Goal: Transaction & Acquisition: Obtain resource

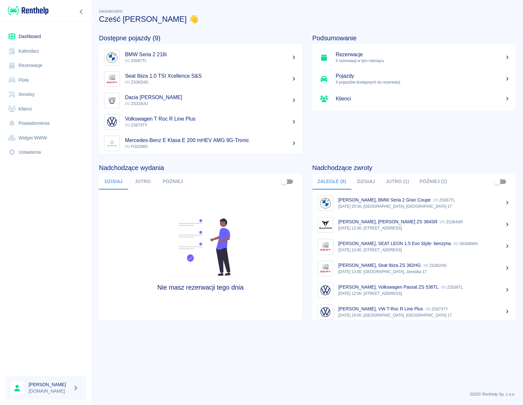
click at [504, 291] on icon at bounding box center [507, 290] width 6 height 5
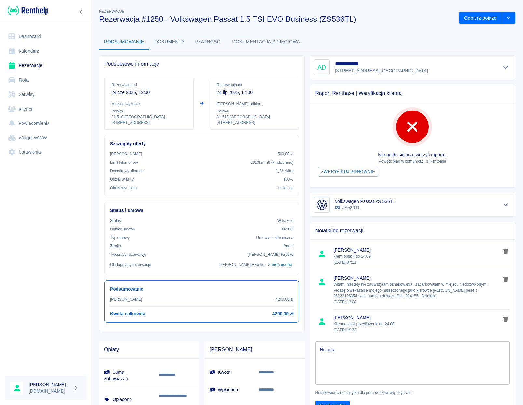
click at [502, 65] on icon "Pokaż szczegóły" at bounding box center [505, 67] width 7 height 6
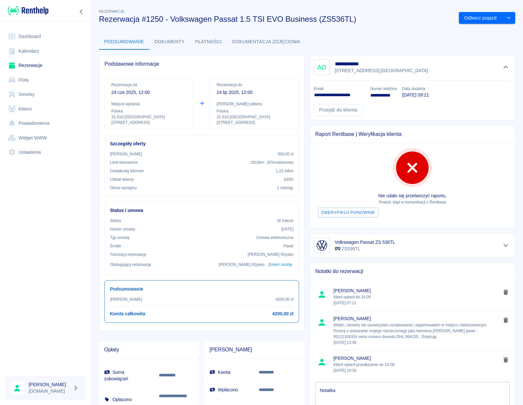
click at [28, 66] on link "Rezerwacje" at bounding box center [45, 65] width 81 height 15
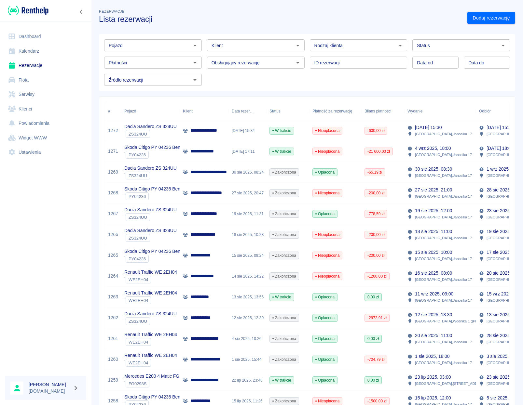
click at [191, 47] on icon "Otwórz" at bounding box center [195, 46] width 8 height 8
click at [165, 58] on li "VW T-Roc R Line Plus - ZS673TY" at bounding box center [152, 59] width 96 height 11
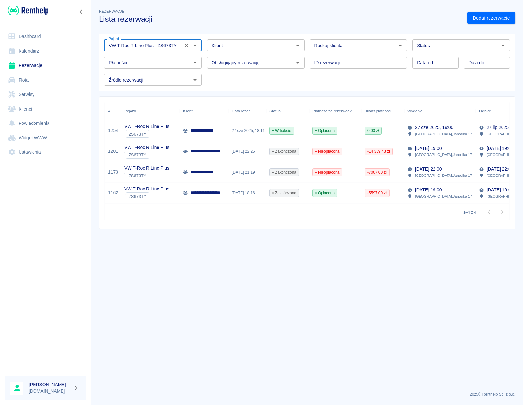
type input "VW T-Roc R Line Plus - ZS673TY"
click at [236, 127] on div "27 cze 2025, 18:11" at bounding box center [247, 130] width 38 height 21
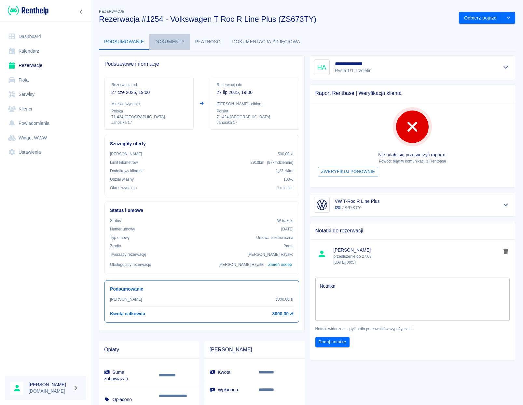
click at [178, 43] on button "Dokumenty" at bounding box center [169, 42] width 41 height 16
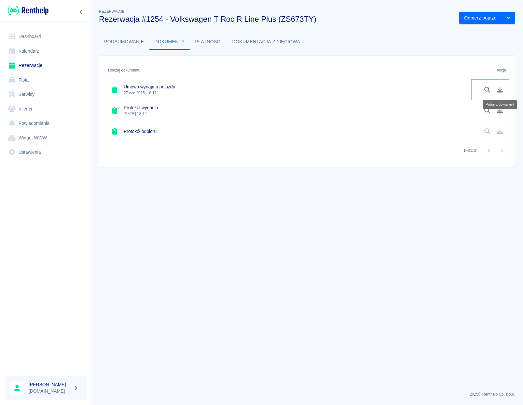
click at [498, 89] on icon "Pobierz dokument" at bounding box center [499, 90] width 7 height 6
click at [501, 110] on icon "Pobierz dokument" at bounding box center [499, 111] width 7 height 6
